Goal: Task Accomplishment & Management: Manage account settings

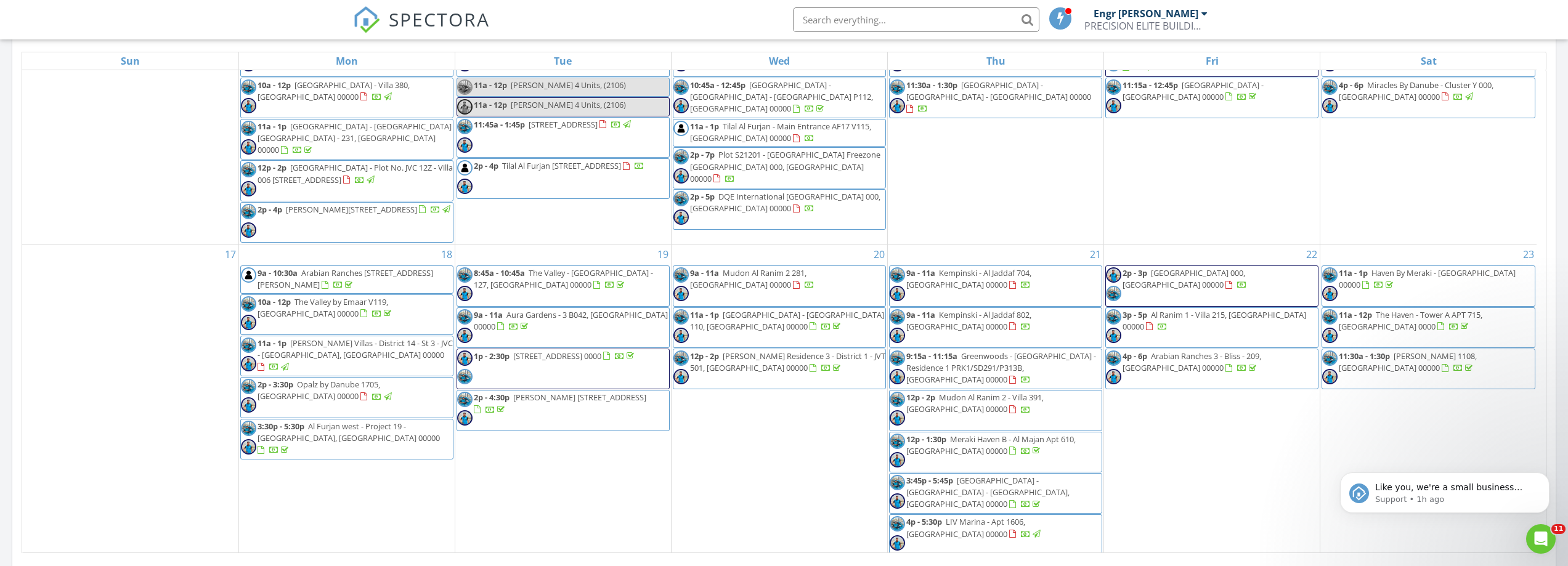
scroll to position [801, 0]
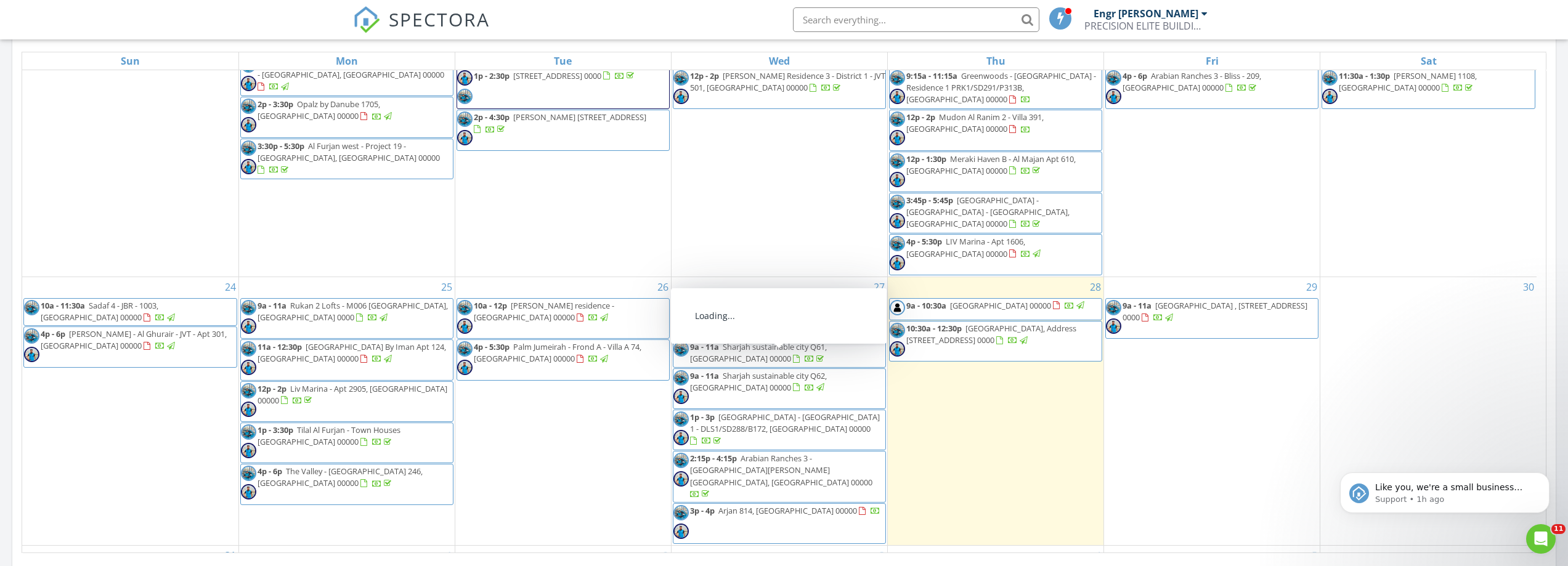
click at [789, 370] on span "9a - 11a Sharjah sustainable city Q62, Sharjah 00000" at bounding box center [779, 388] width 212 height 37
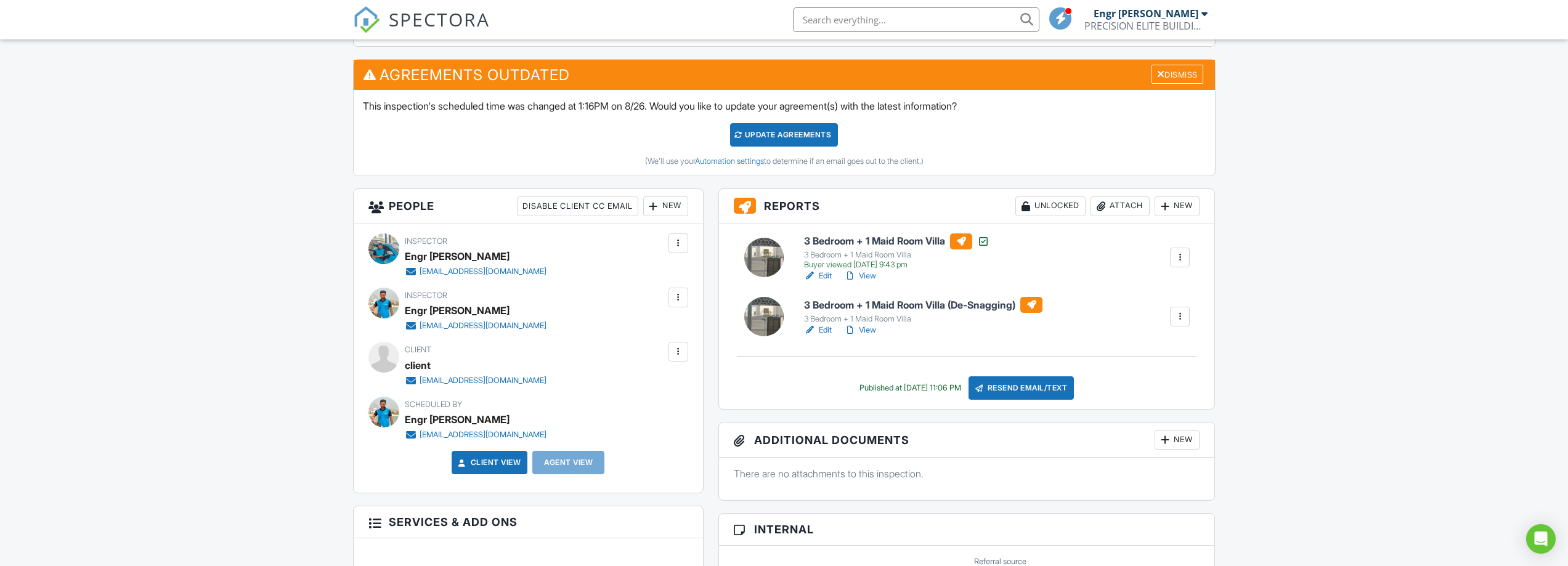
click at [860, 332] on link "View" at bounding box center [860, 331] width 32 height 13
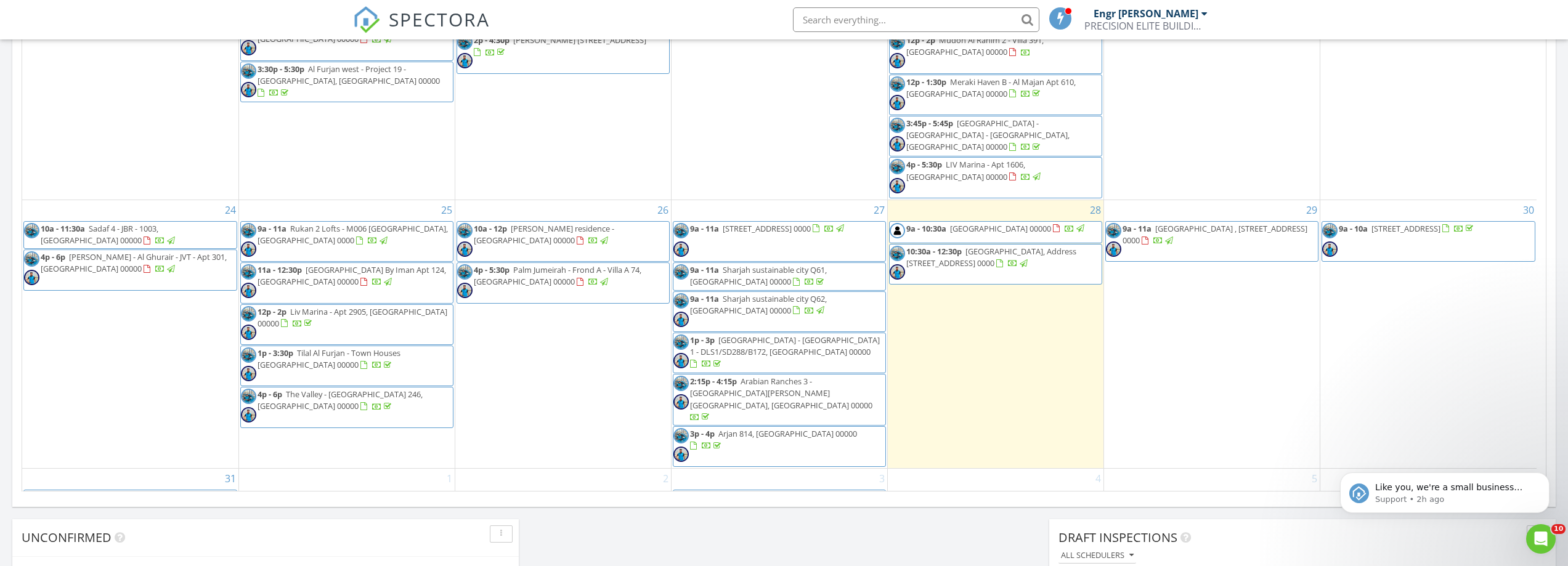
scroll to position [830, 0]
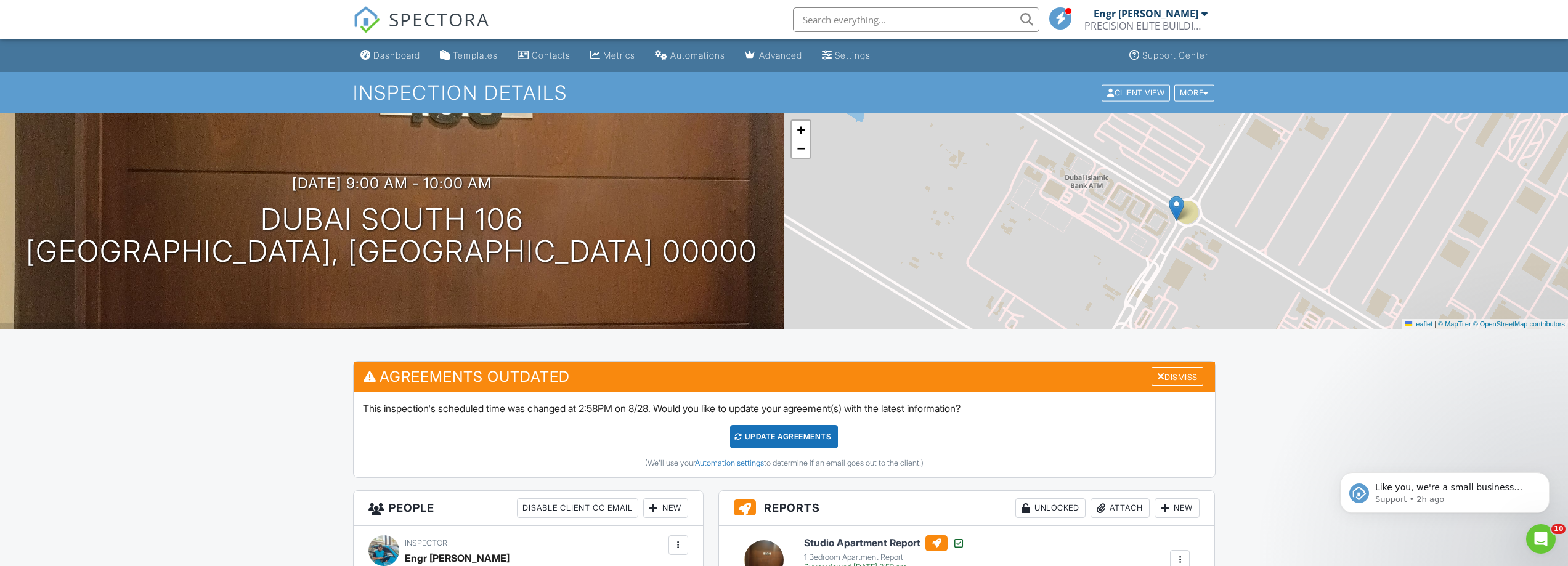
click at [394, 53] on div "Dashboard" at bounding box center [397, 55] width 47 height 11
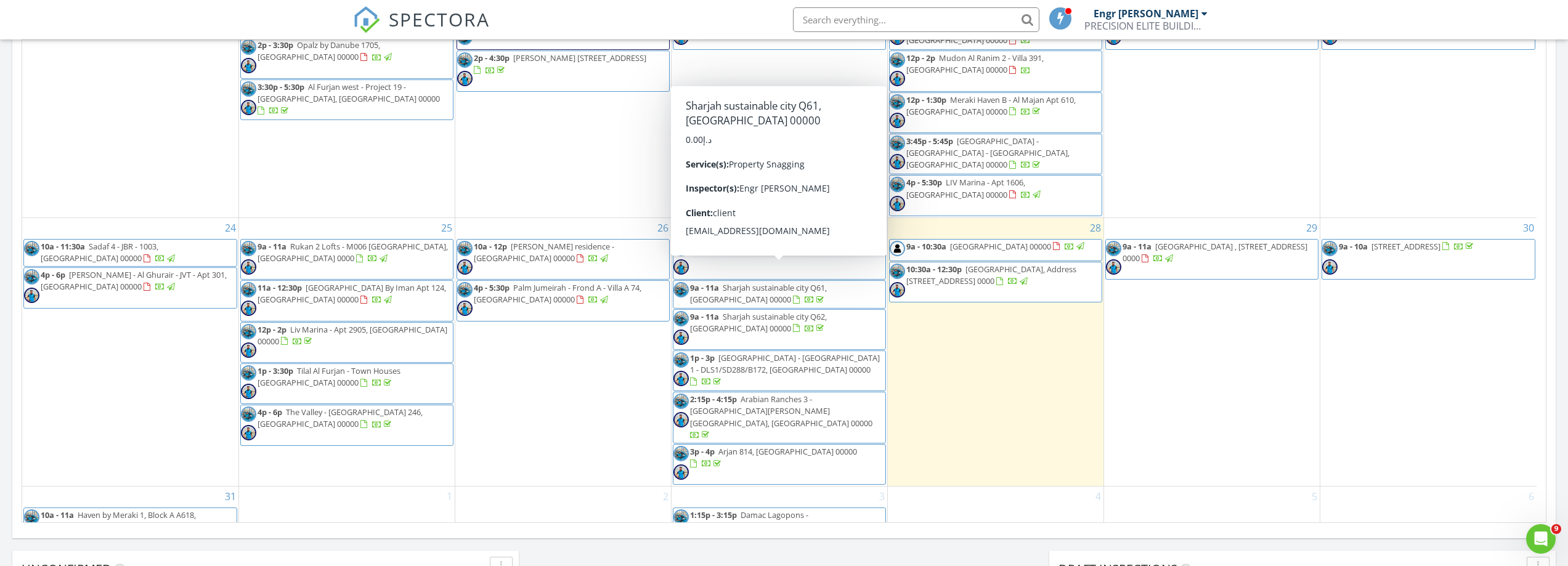
click at [876, 20] on input "text" at bounding box center [916, 20] width 246 height 25
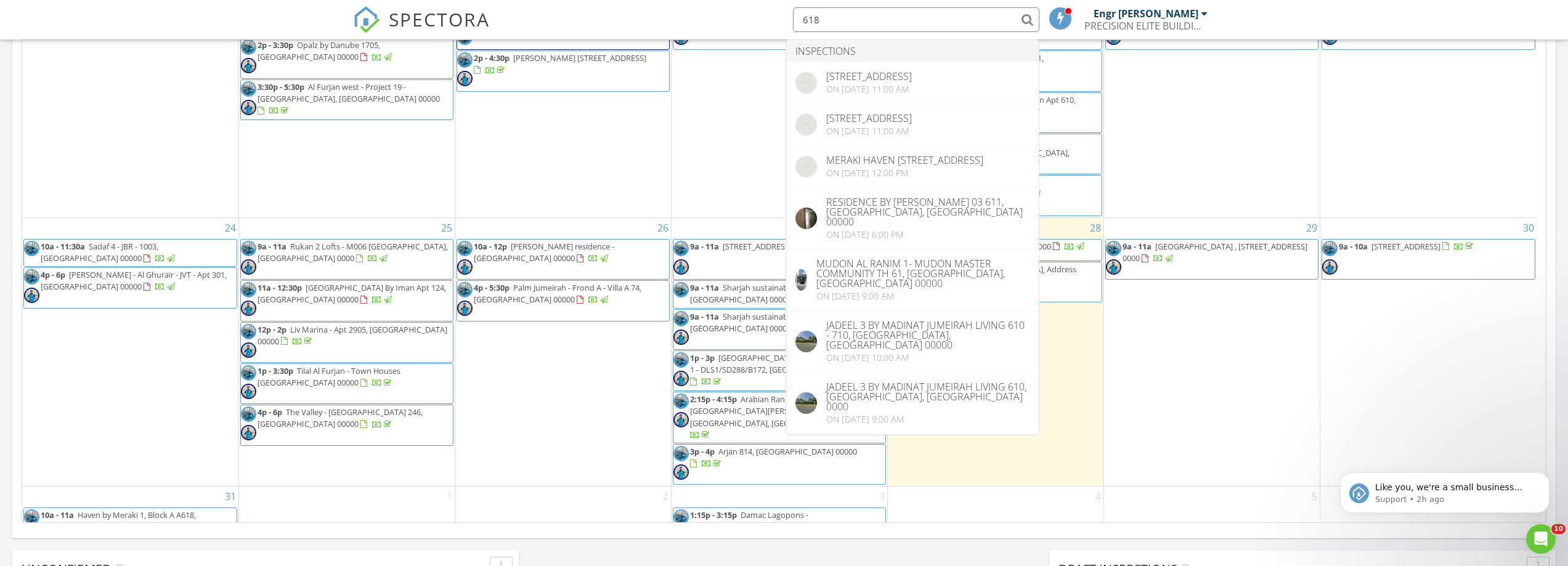
click at [804, 16] on input "618" at bounding box center [916, 20] width 246 height 25
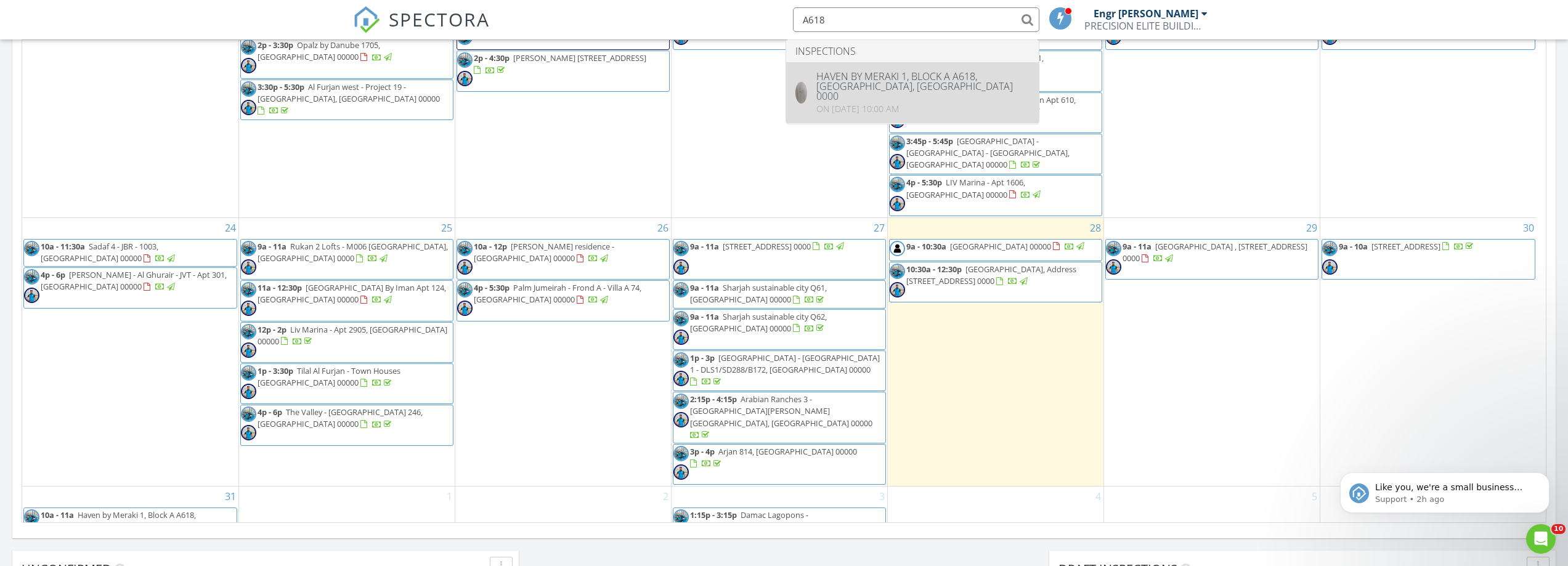
type input "A618"
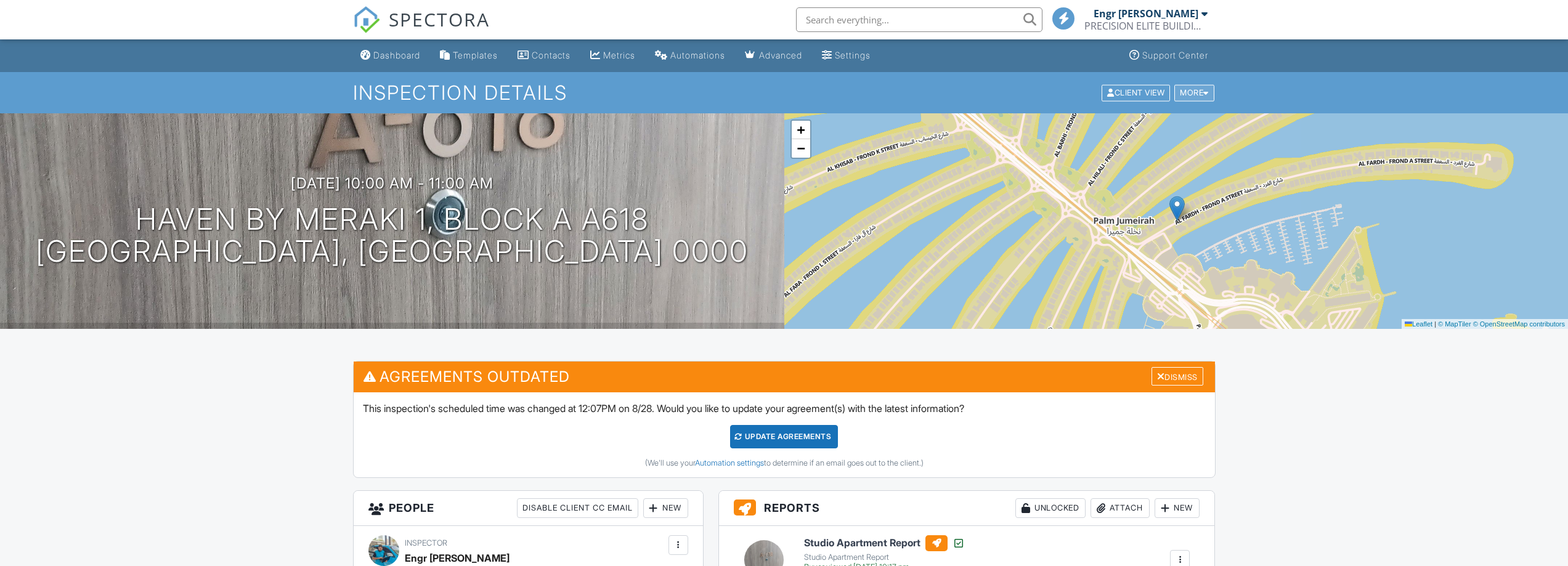
click at [1193, 94] on div "More" at bounding box center [1194, 93] width 40 height 16
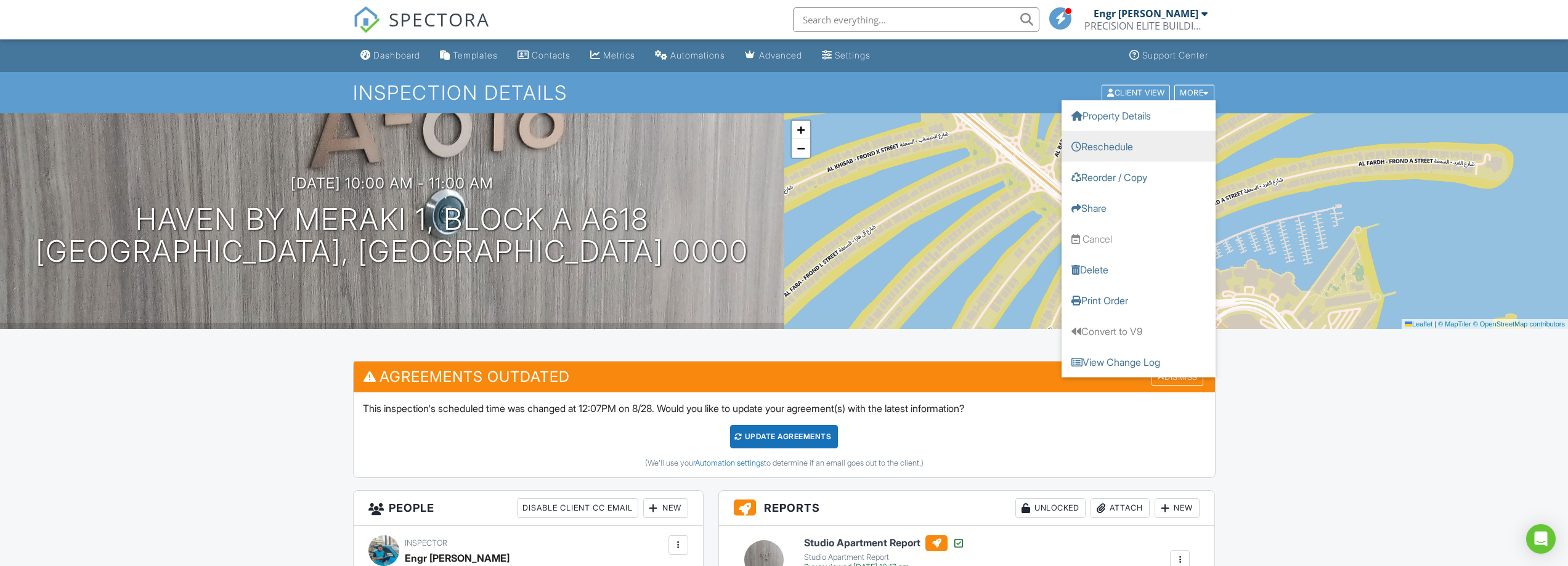
click at [1100, 157] on link "Reschedule" at bounding box center [1138, 145] width 154 height 31
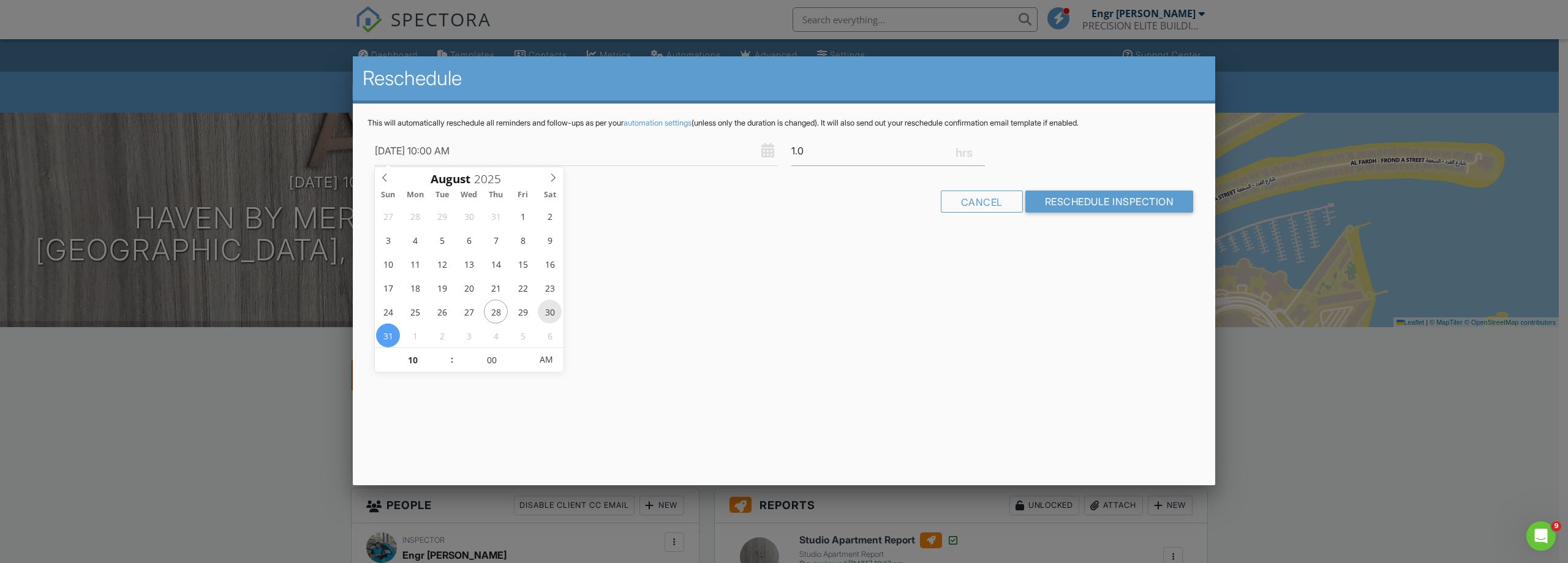
type input "[DATE] 10:00 AM"
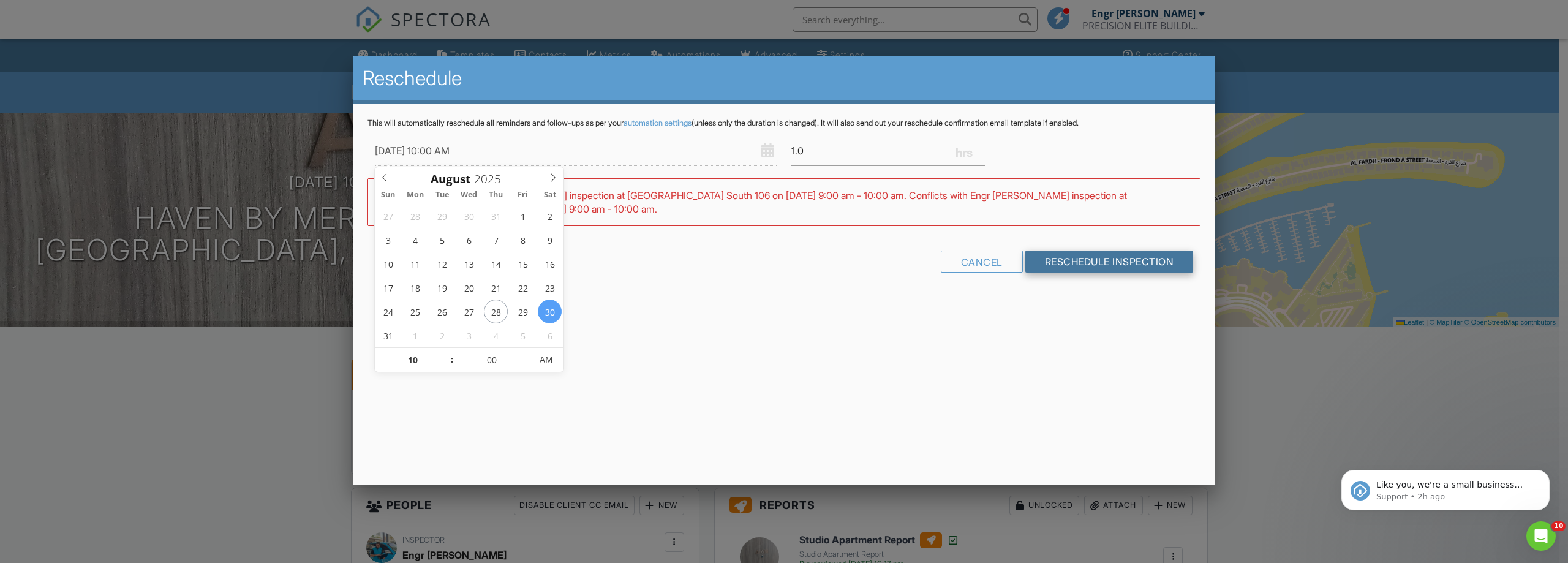
click at [1135, 261] on input "Reschedule Inspection" at bounding box center [1109, 261] width 168 height 22
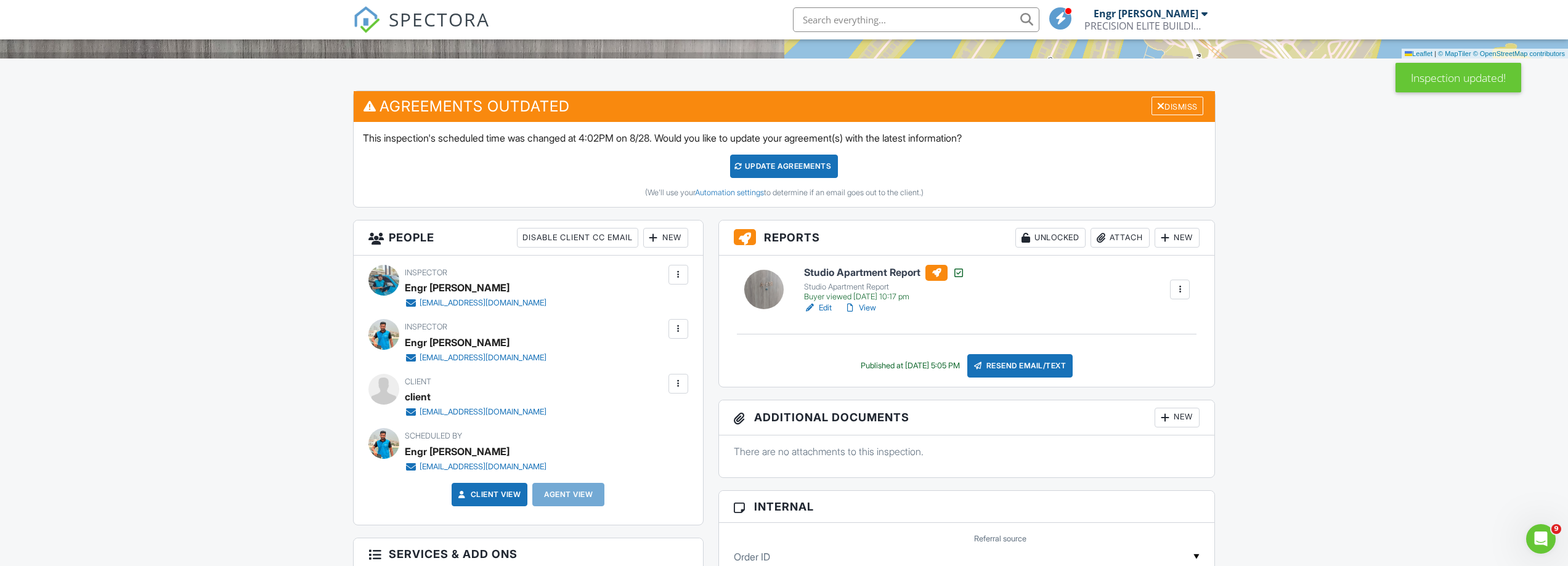
scroll to position [431, 0]
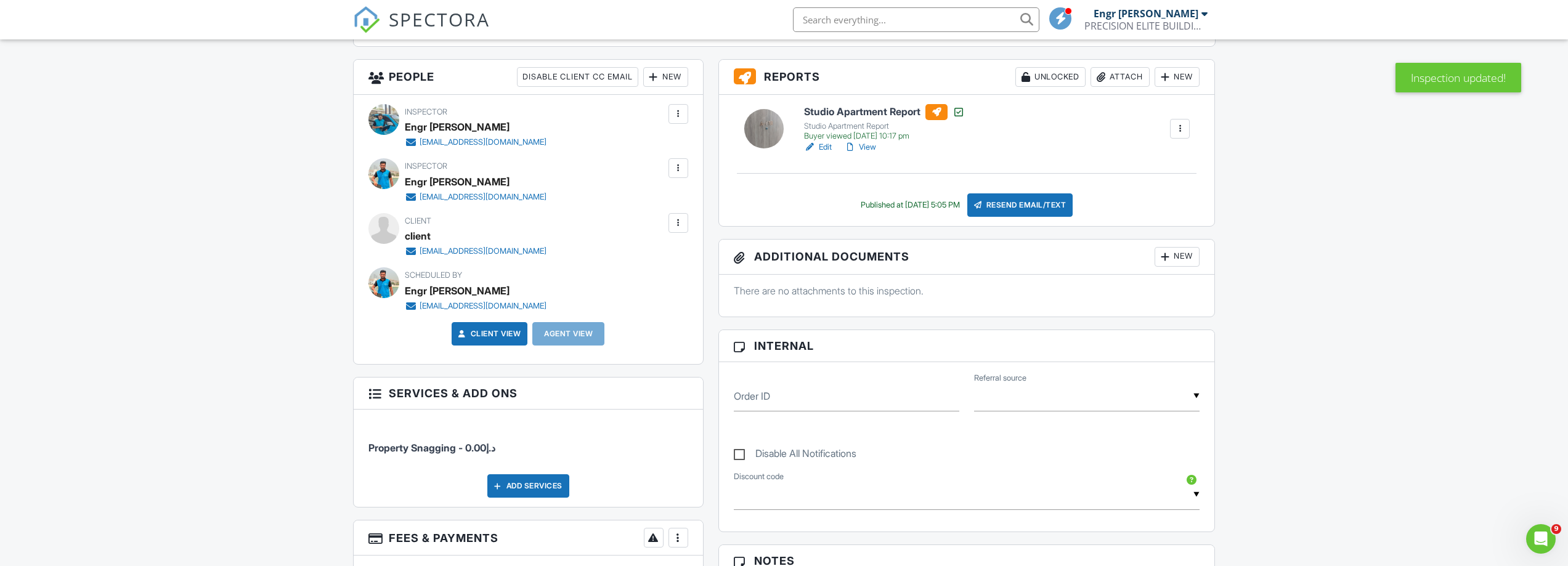
click at [470, 331] on link "Client View" at bounding box center [488, 334] width 65 height 13
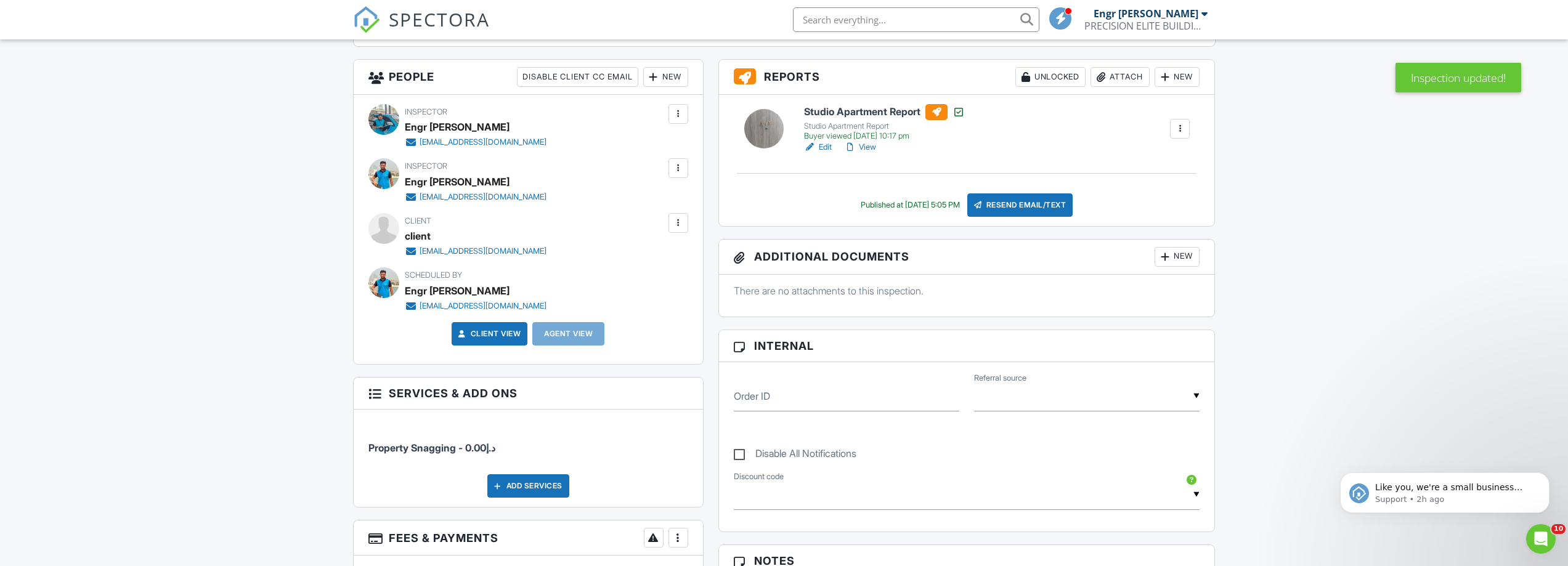
scroll to position [0, 0]
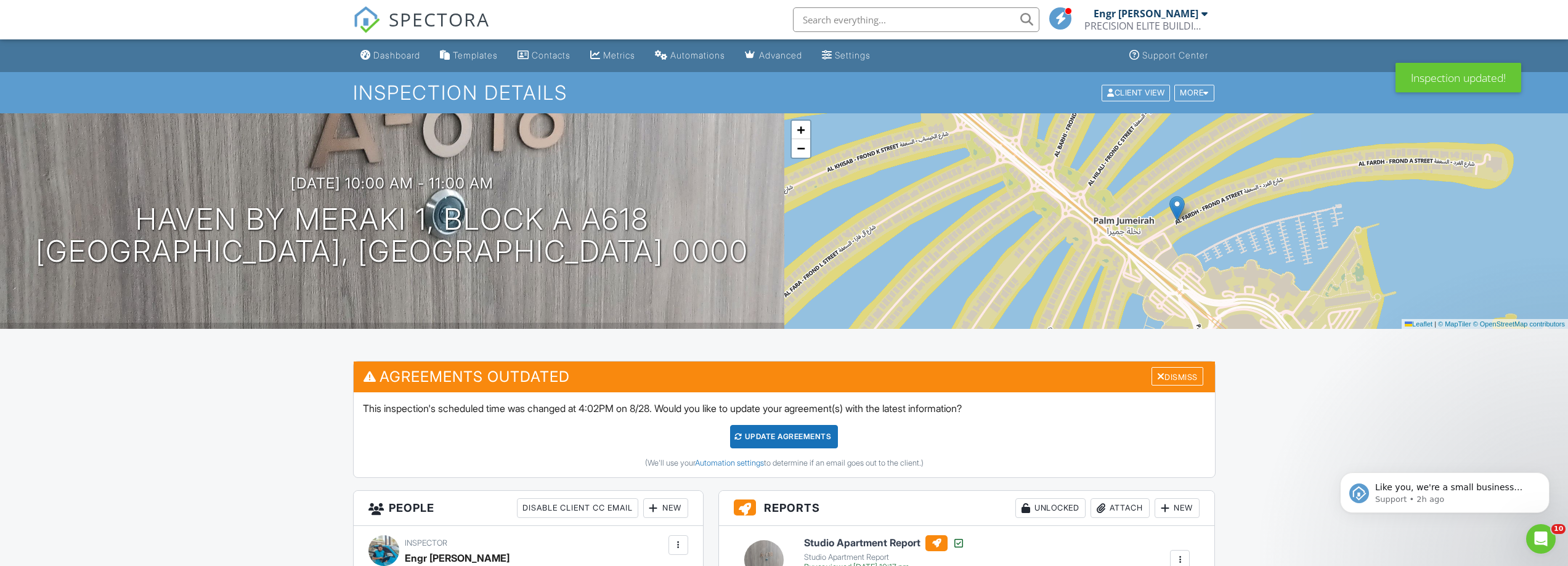
click at [386, 40] on div "SPECTORA" at bounding box center [421, 20] width 137 height 40
